Goal: Check status

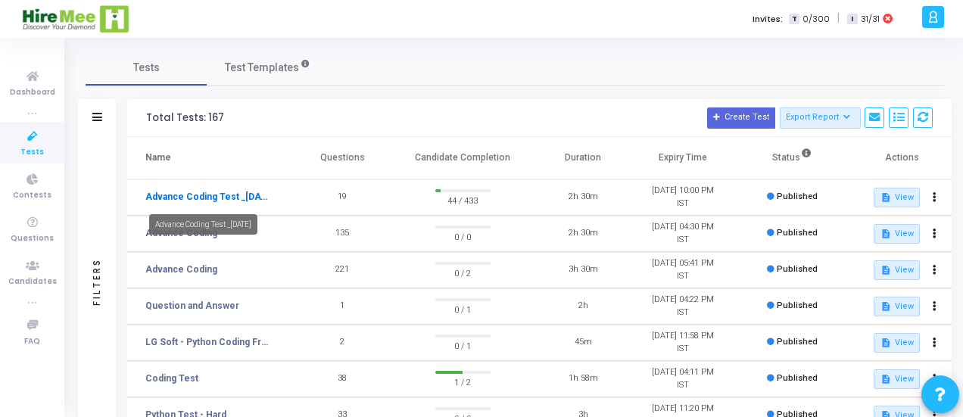
click at [232, 196] on link "Advance Coding Test _[DATE]" at bounding box center [208, 197] width 126 height 14
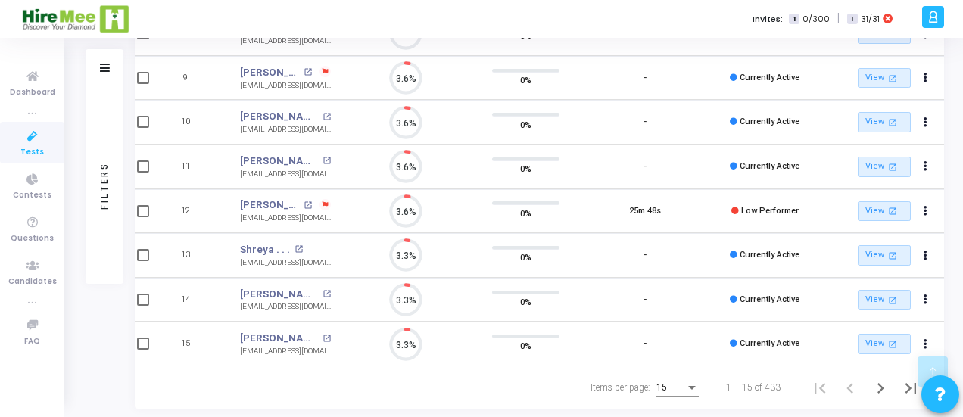
drag, startPoint x: 287, startPoint y: 208, endPoint x: 310, endPoint y: 225, distance: 28.2
click at [310, 225] on td "[PERSON_NAME] . open_in_new [EMAIL_ADDRESS][DOMAIN_NAME]" at bounding box center [285, 211] width 121 height 45
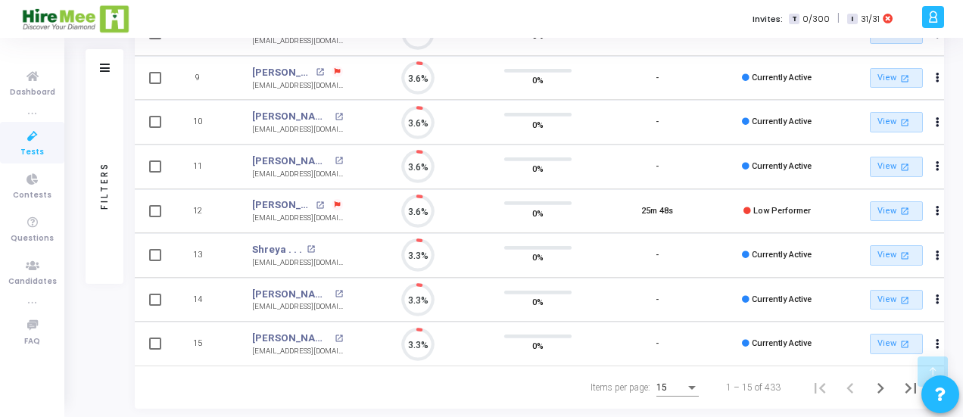
click at [130, 198] on div "Filters Filters Candidate Name/Email search Candidate Status Invite Sent Read I…" at bounding box center [515, 15] width 859 height 788
